Goal: Task Accomplishment & Management: Use online tool/utility

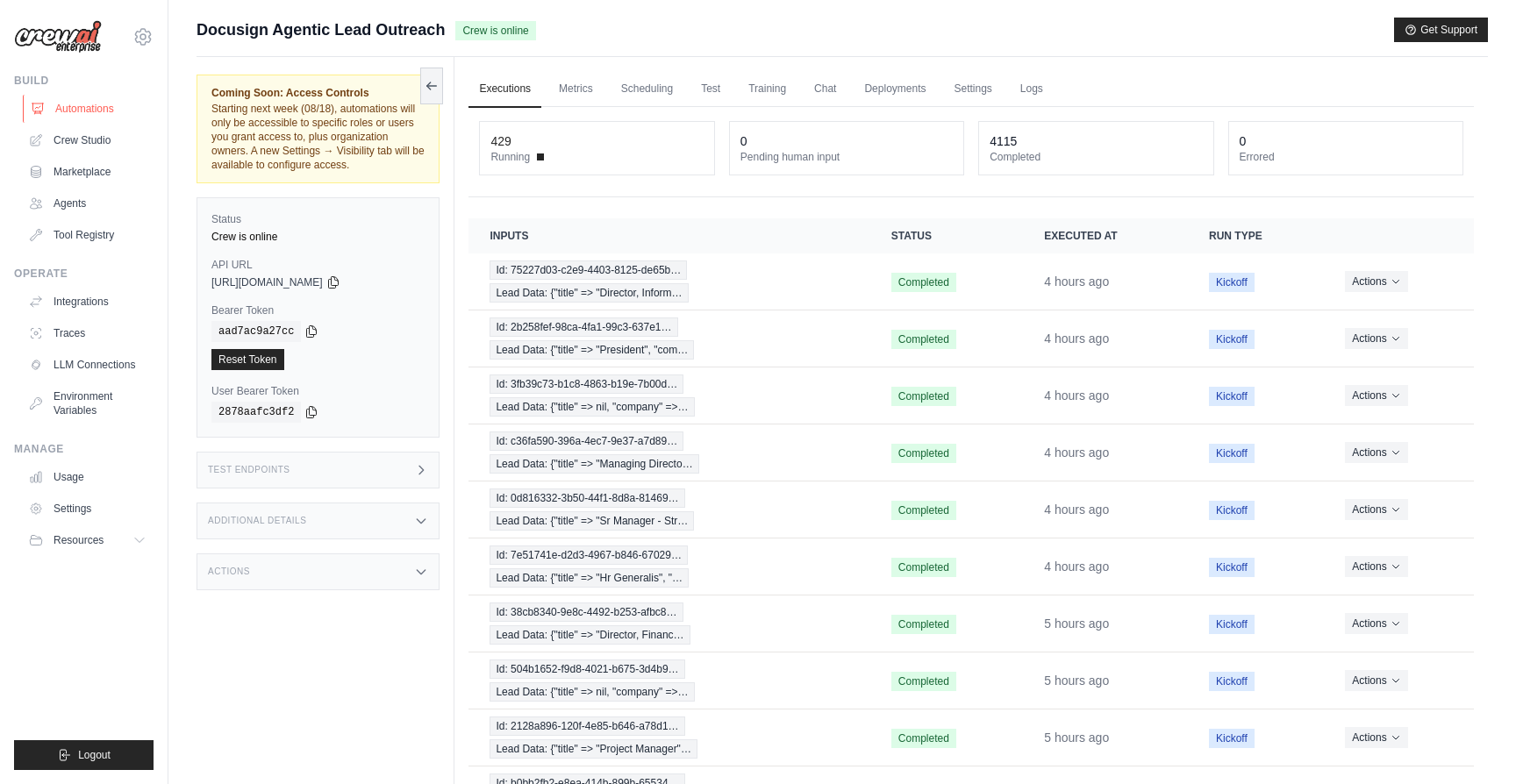
click at [79, 113] on link "Automations" at bounding box center [89, 109] width 132 height 28
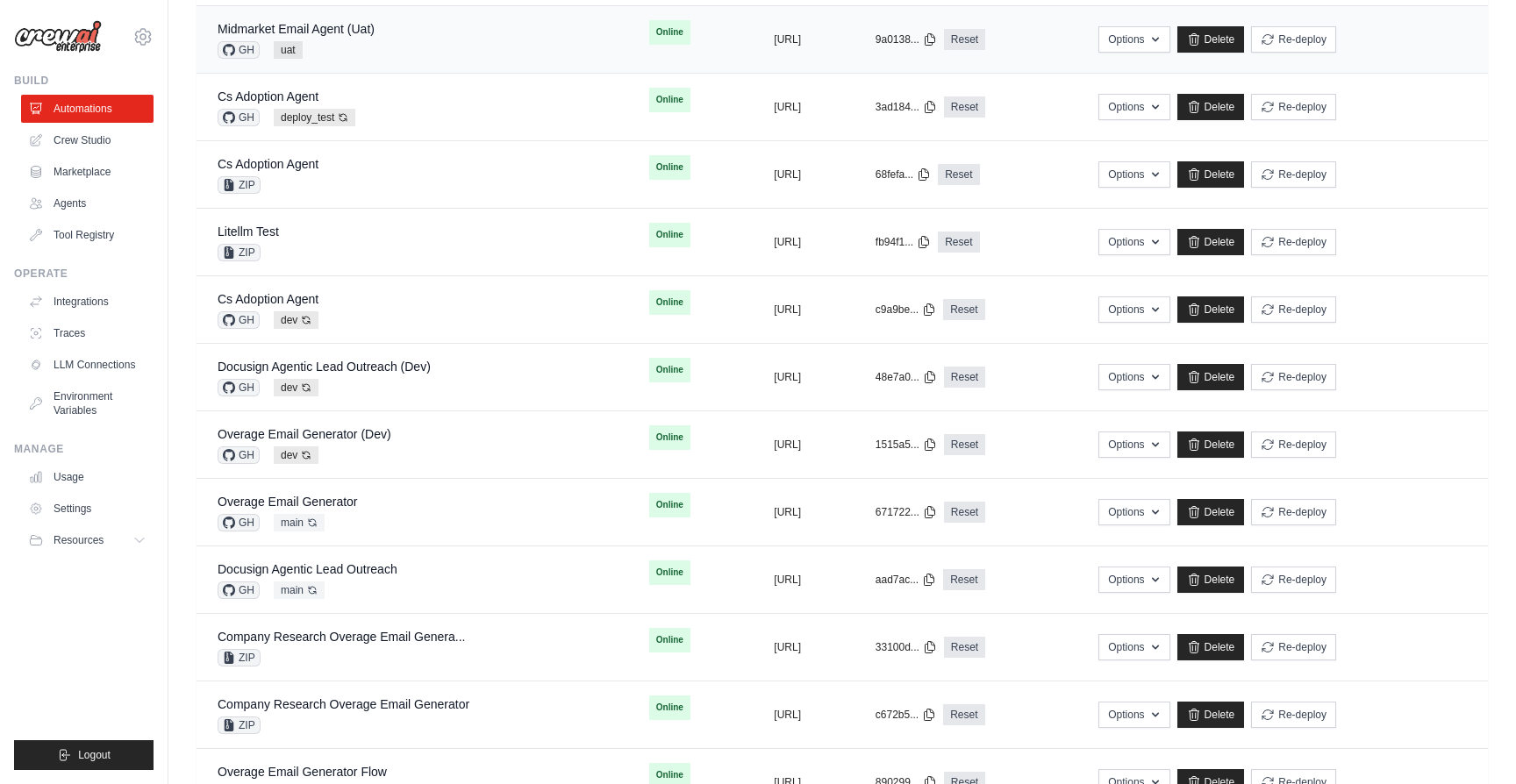
scroll to position [474, 0]
click at [369, 502] on div "Overage Email Generator GH main Auto-deploy enabled" at bounding box center [413, 511] width 390 height 39
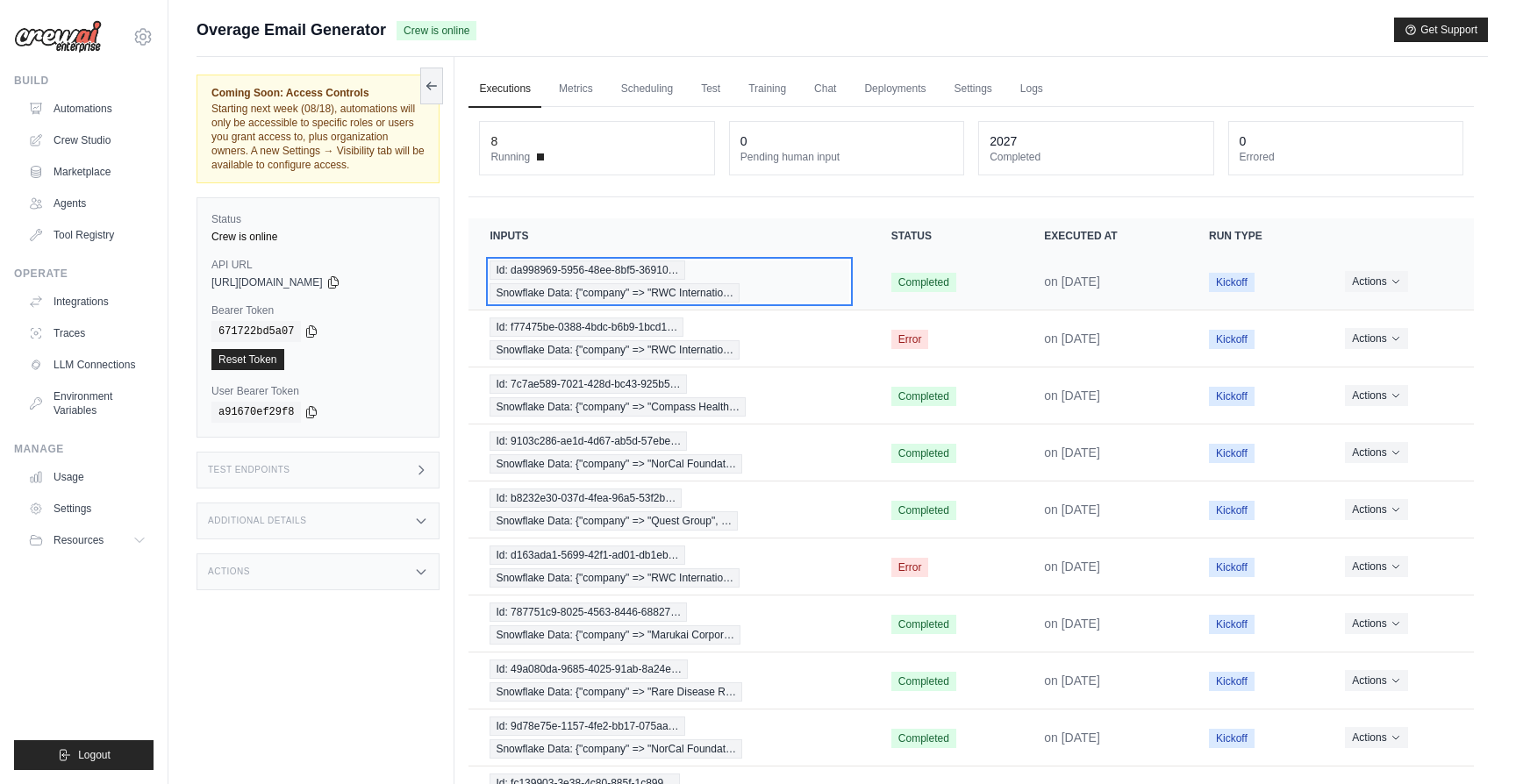
click at [790, 289] on div "Id: da998969-5956-48ee-8bf5-36910… Snowflake Data: {"company" => "RWC Internati…" at bounding box center [668, 281] width 359 height 43
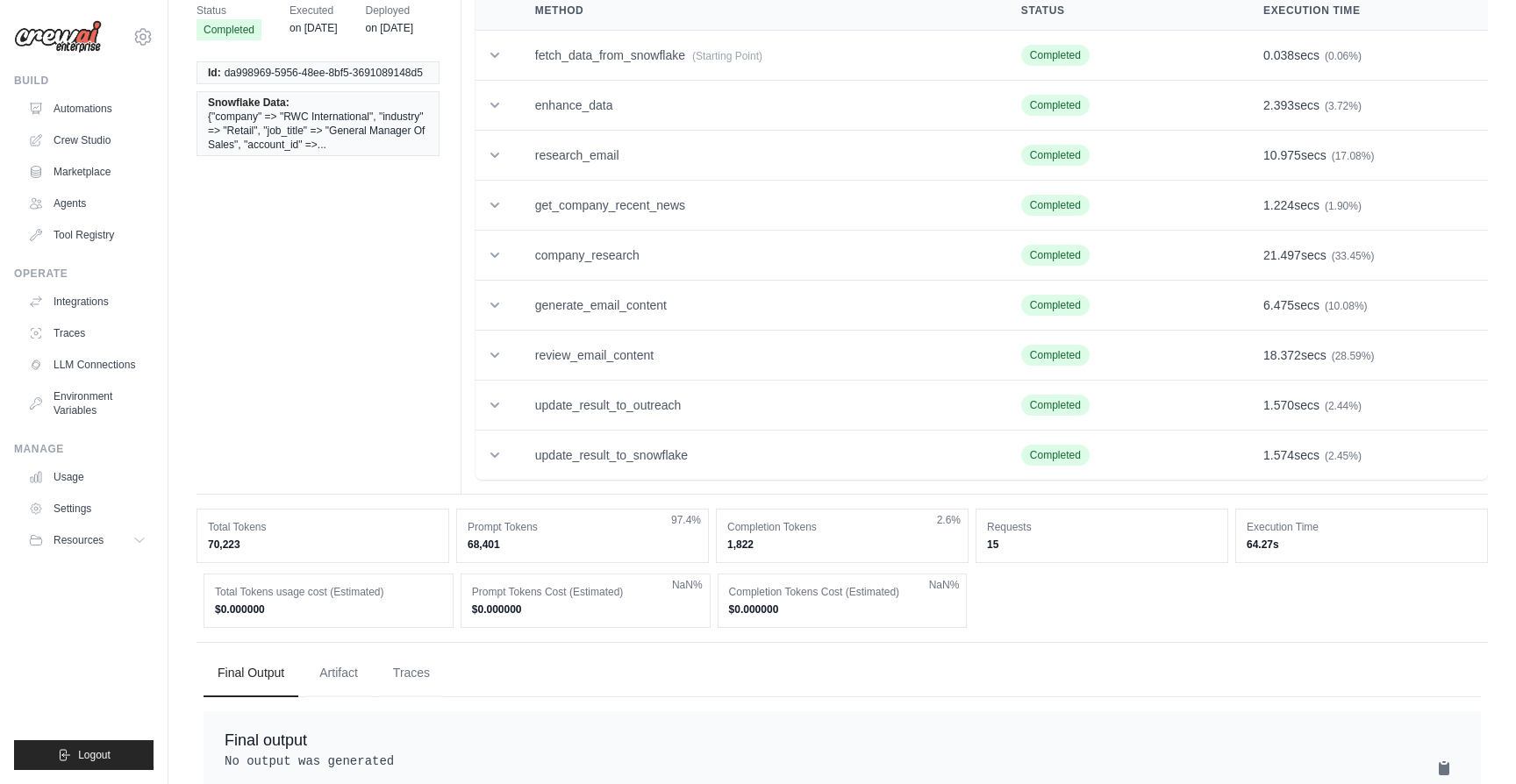
scroll to position [134, 0]
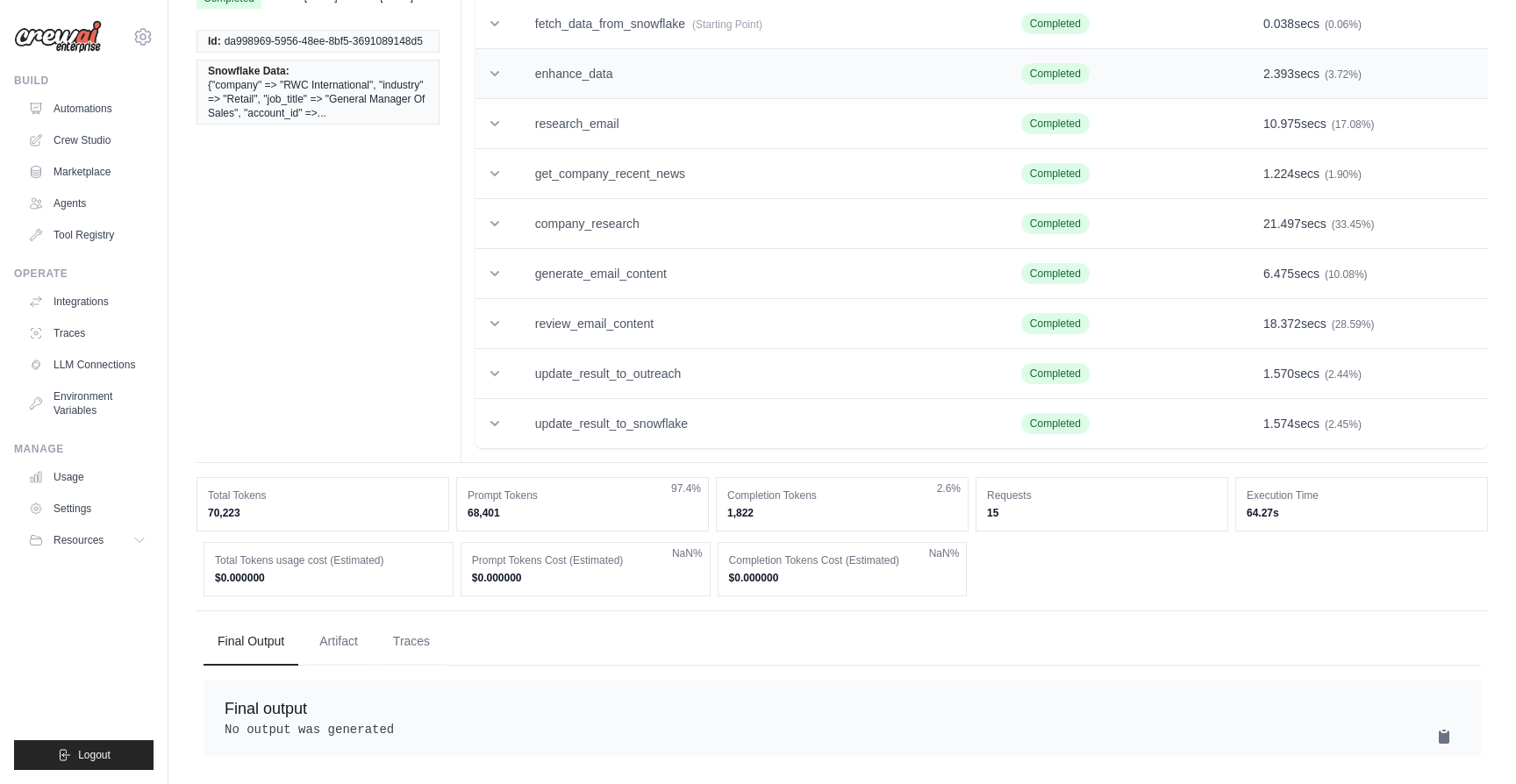
click at [565, 60] on td "enhance_data" at bounding box center [757, 74] width 486 height 50
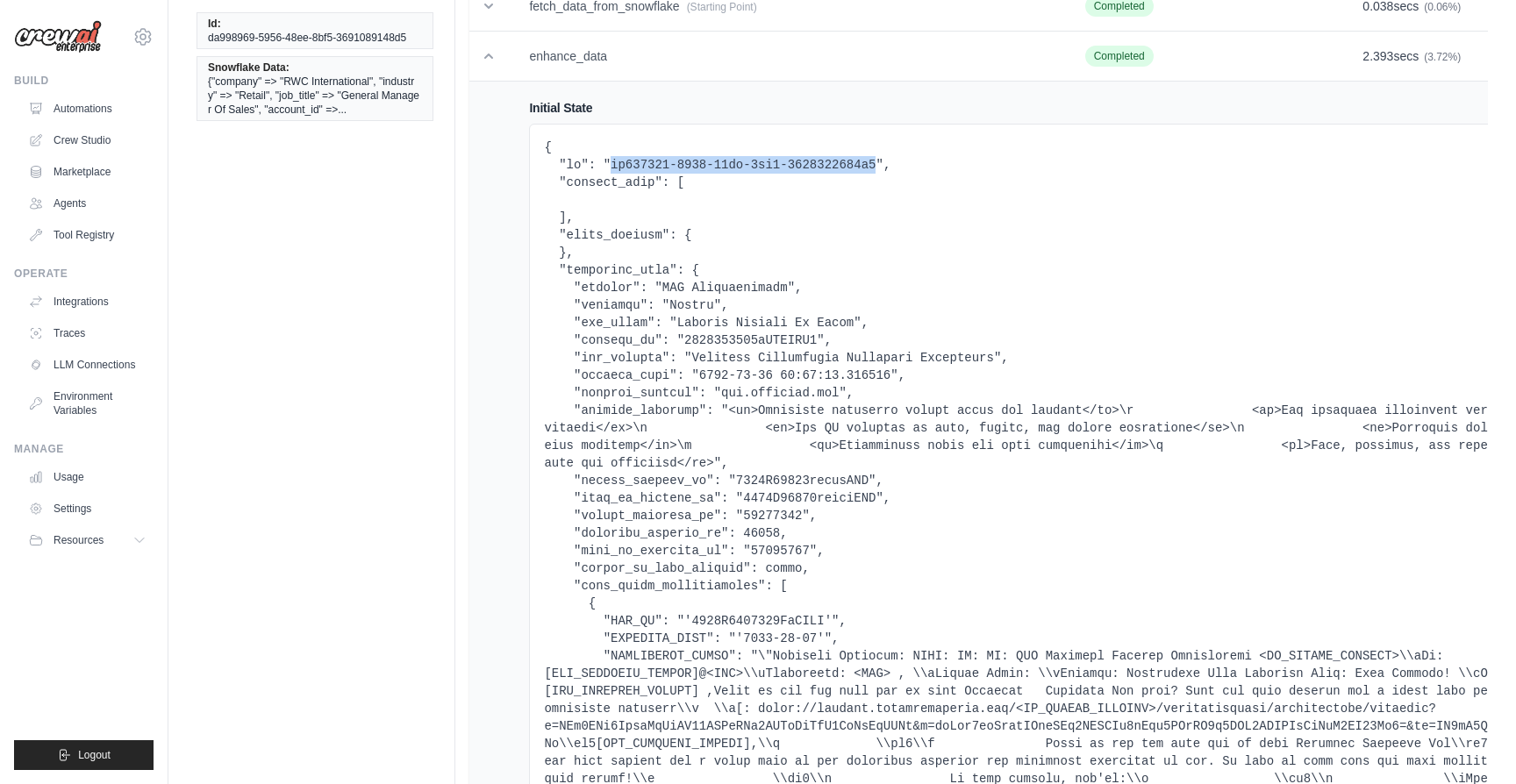
drag, startPoint x: 875, startPoint y: 167, endPoint x: 613, endPoint y: 163, distance: 262.0
copy pre "da998969-5956-48ee-8bf5-3691089148d5"
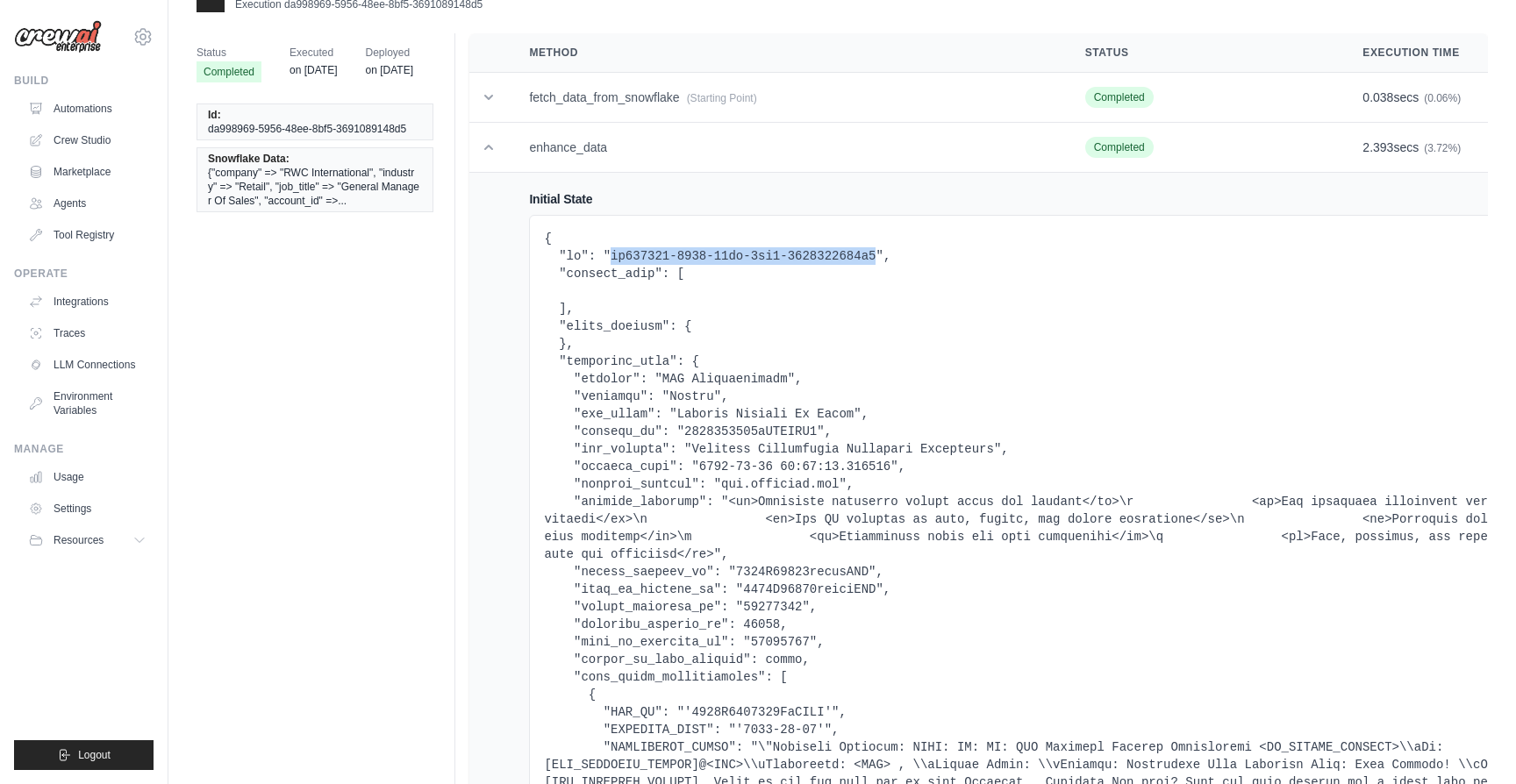
scroll to position [0, 0]
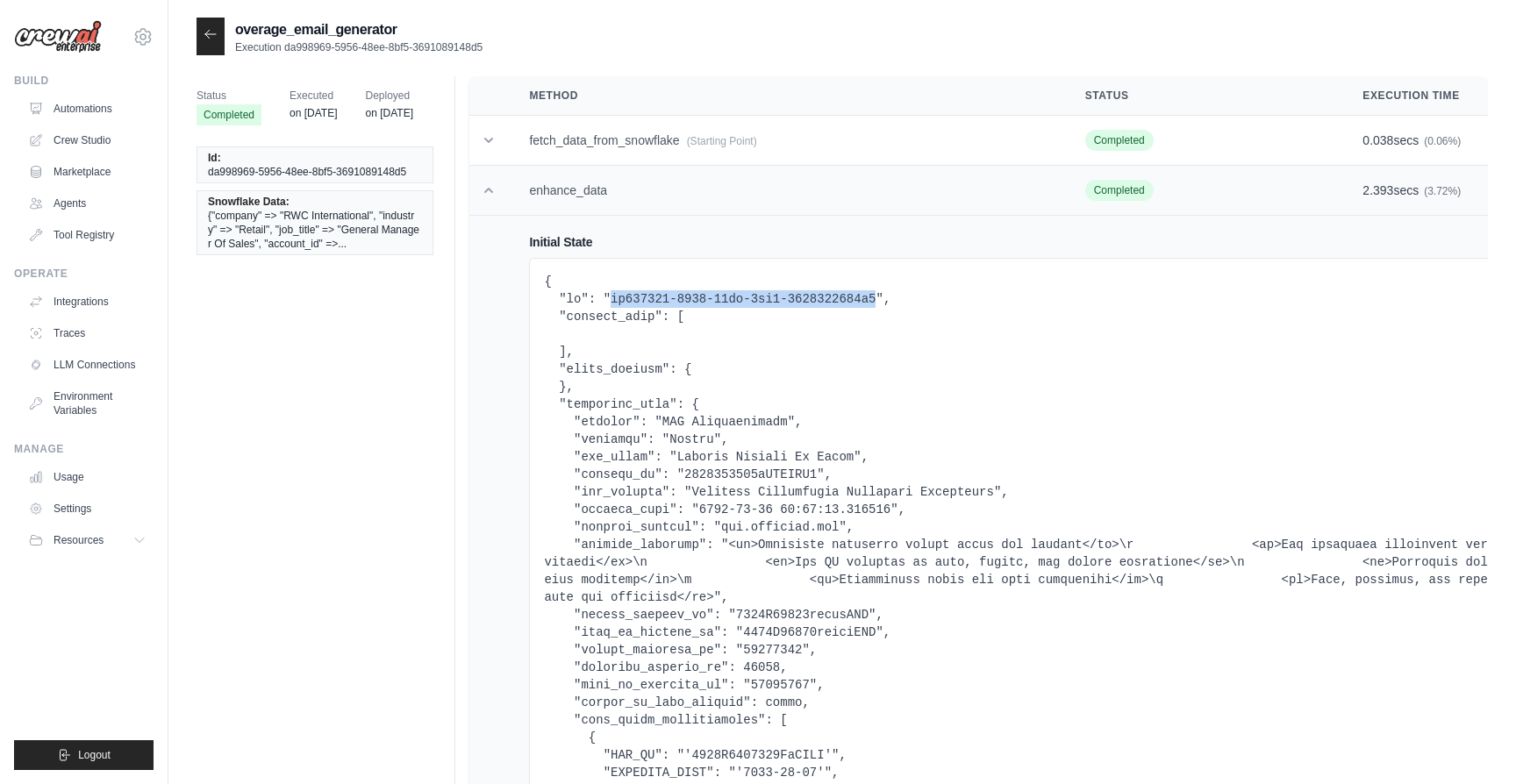
click at [490, 181] on td at bounding box center [488, 190] width 39 height 50
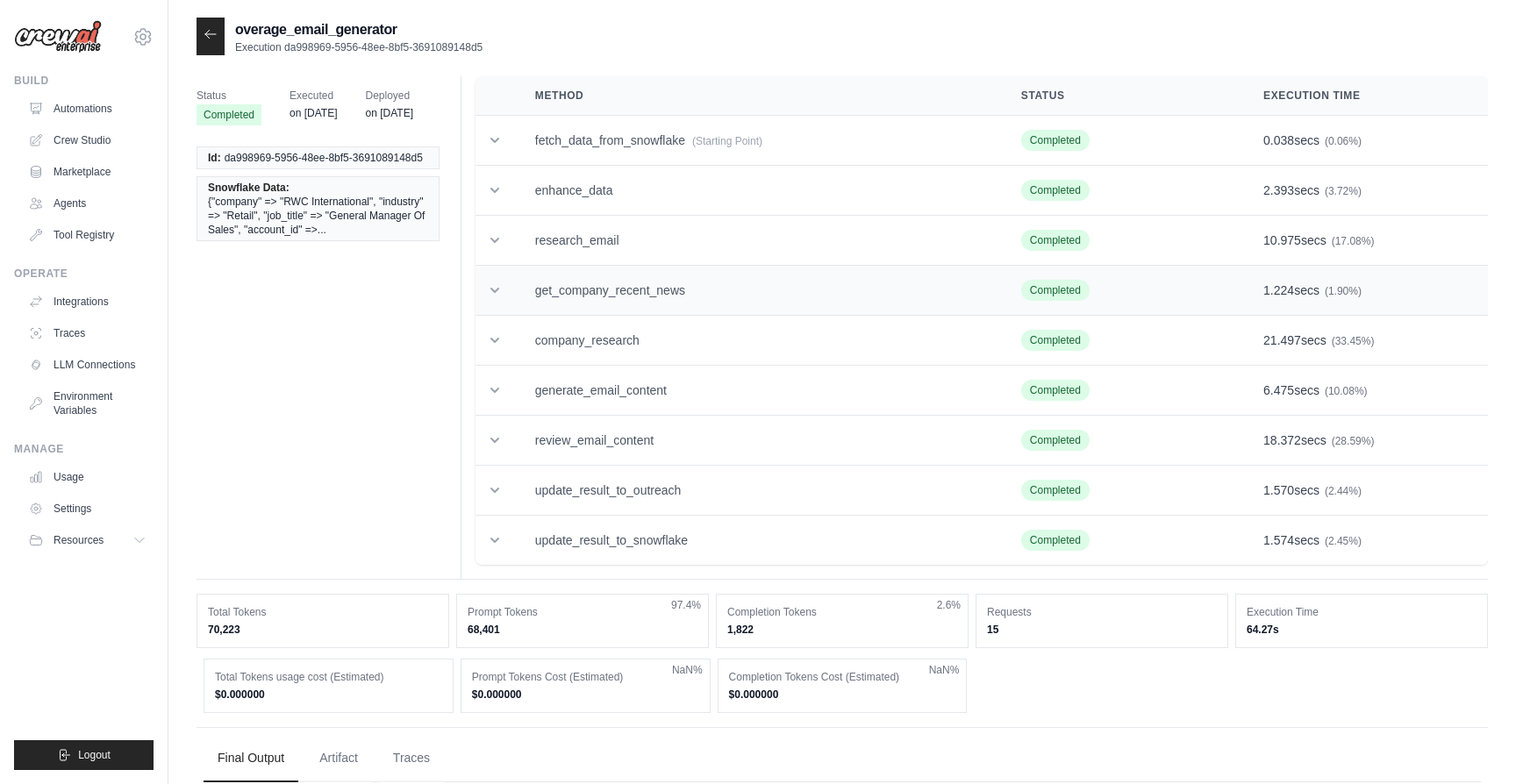
click at [609, 285] on td "get_company_recent_news" at bounding box center [757, 290] width 486 height 50
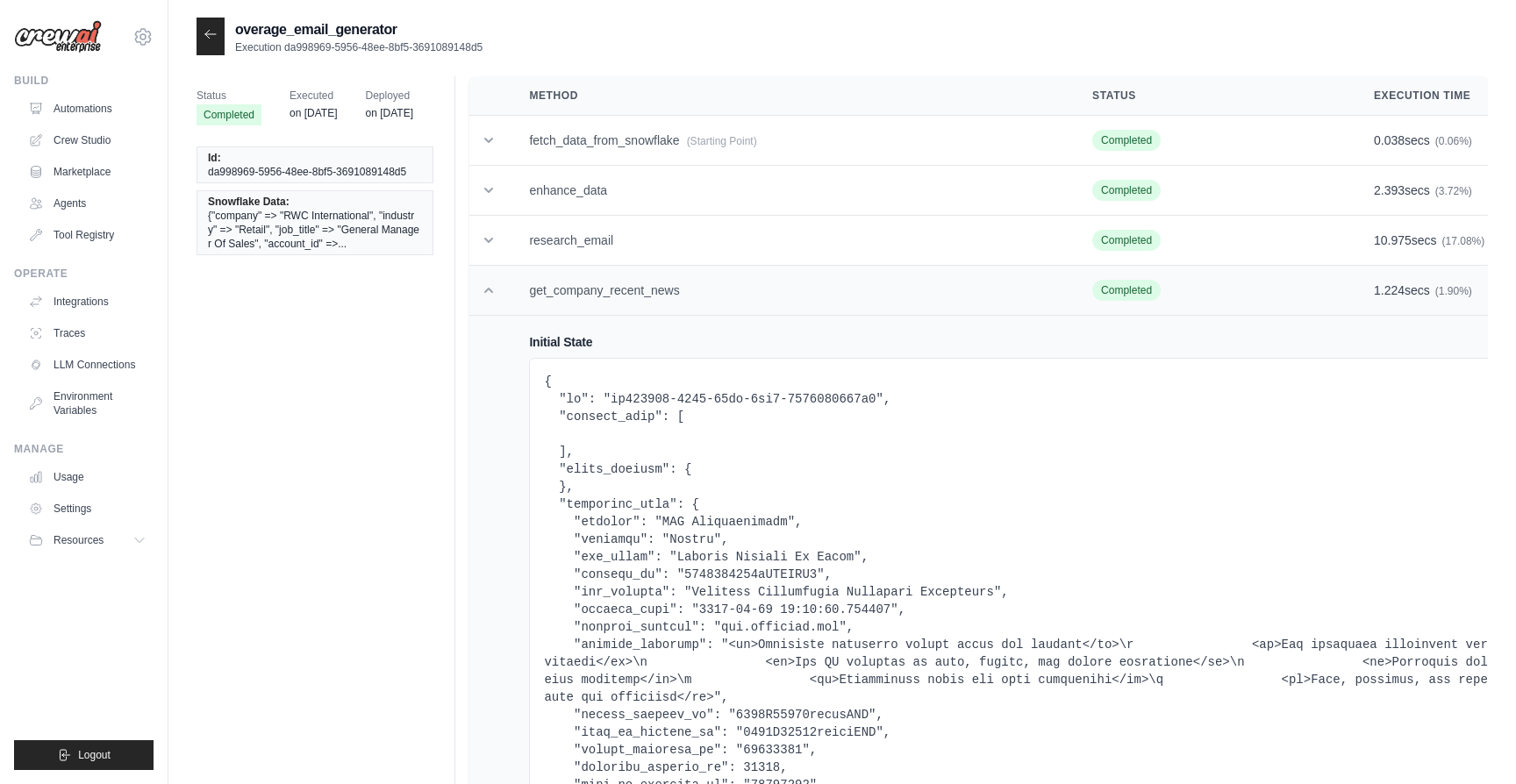
click at [495, 293] on icon at bounding box center [488, 290] width 18 height 18
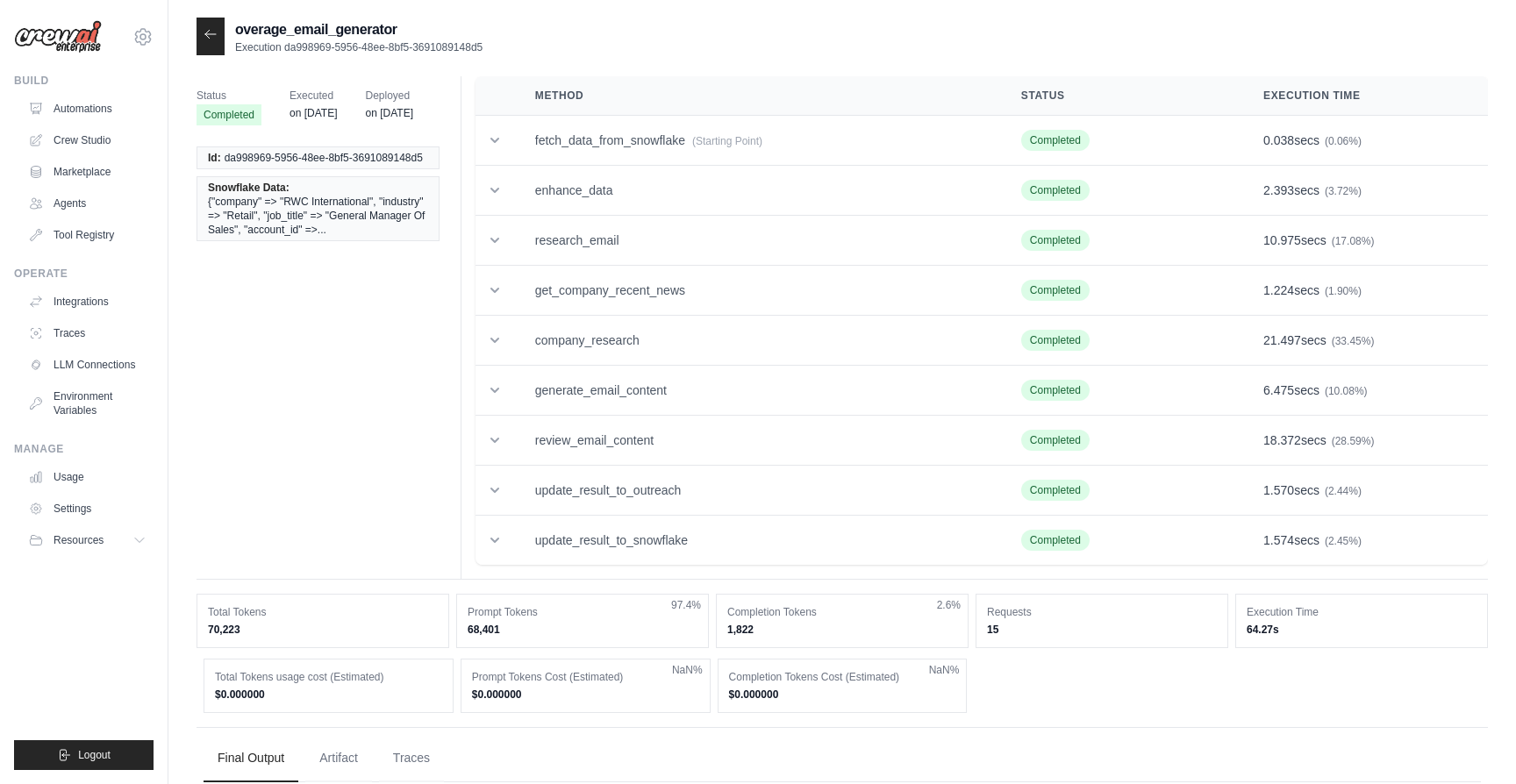
scroll to position [134, 0]
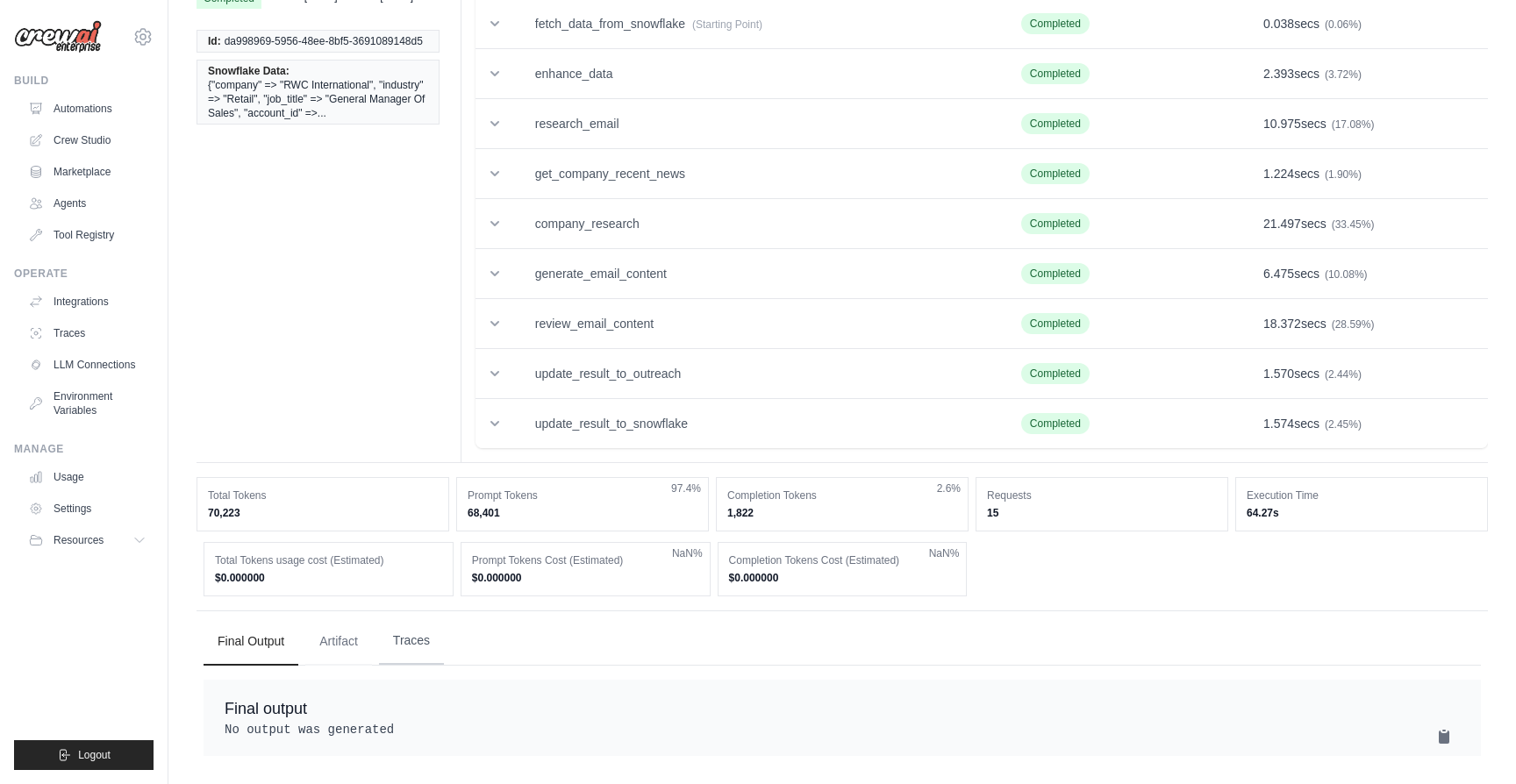
click at [416, 623] on button "Traces" at bounding box center [412, 641] width 65 height 47
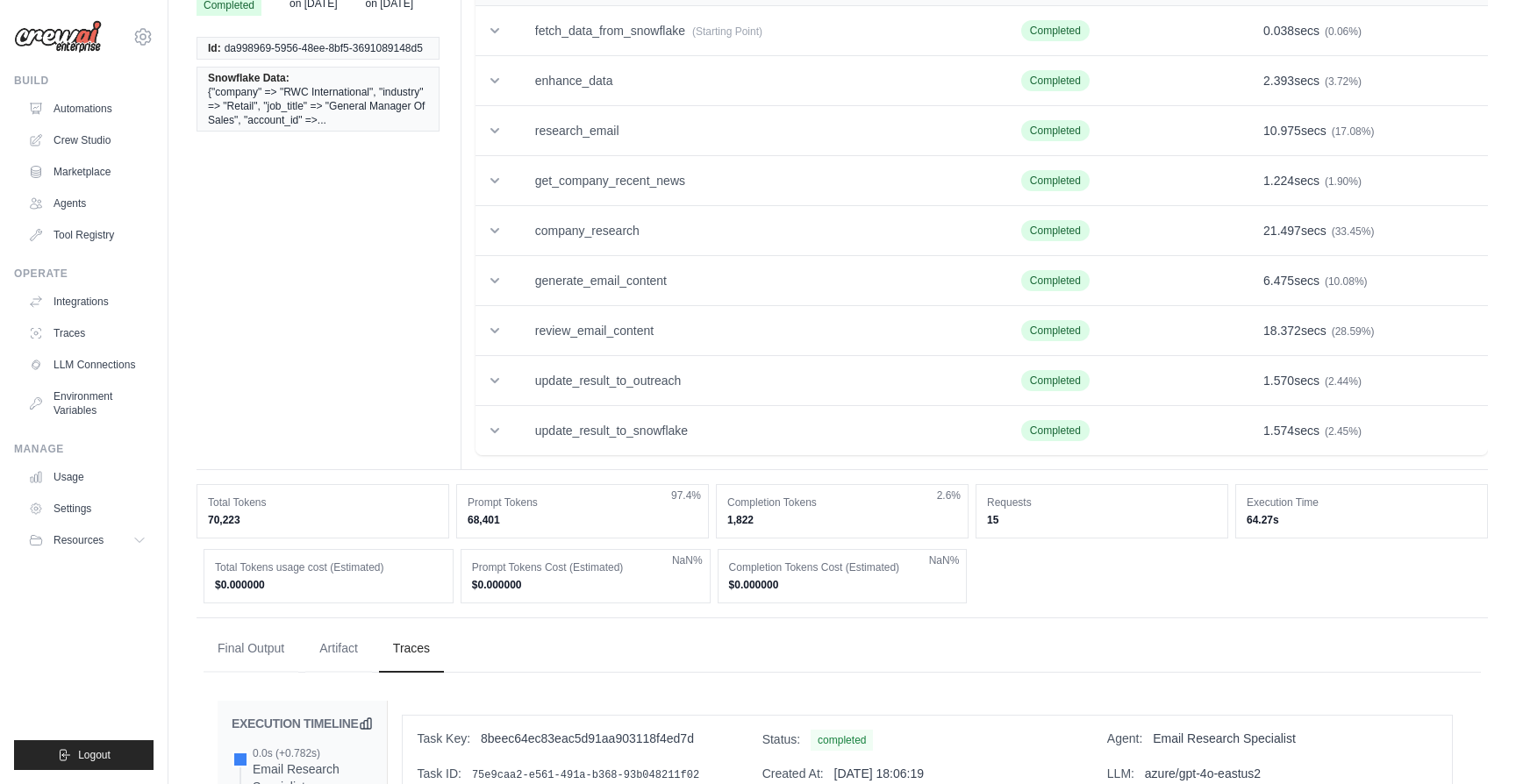
scroll to position [0, 0]
